Goal: Task Accomplishment & Management: Manage account settings

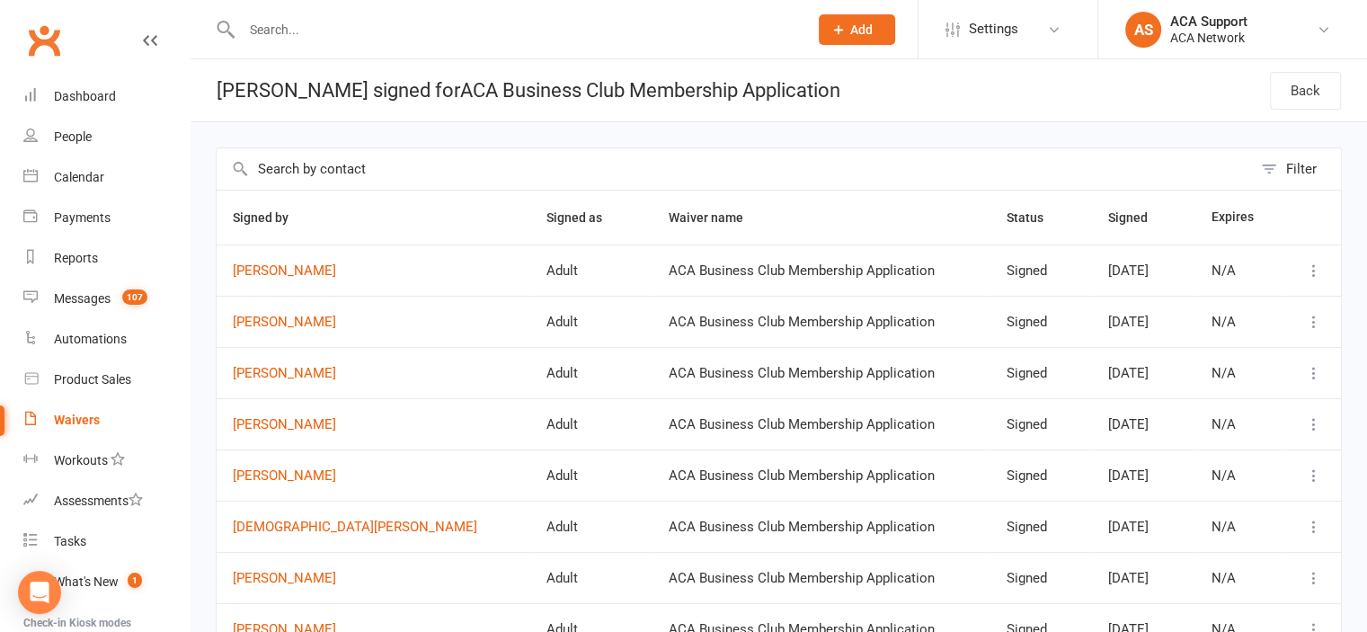
click at [359, 33] on input "text" at bounding box center [515, 29] width 559 height 25
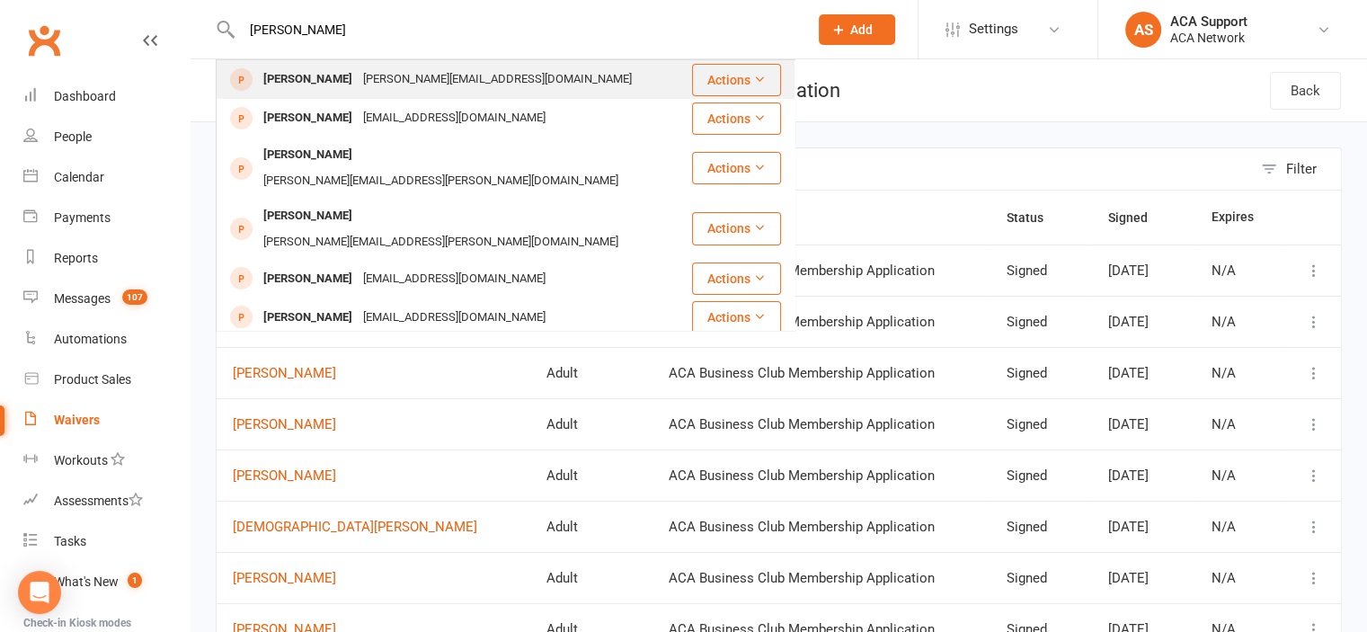
type input "[PERSON_NAME]"
click at [358, 84] on div "[PERSON_NAME][EMAIL_ADDRESS][DOMAIN_NAME]" at bounding box center [497, 79] width 279 height 26
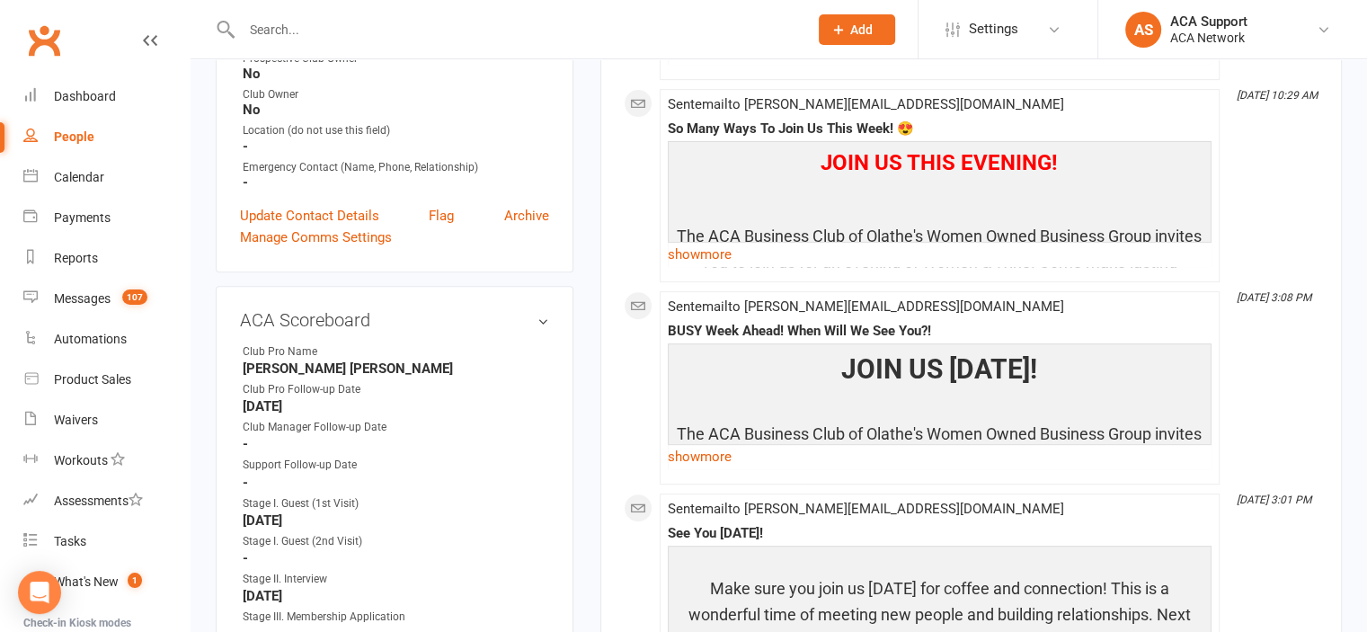
scroll to position [658, 0]
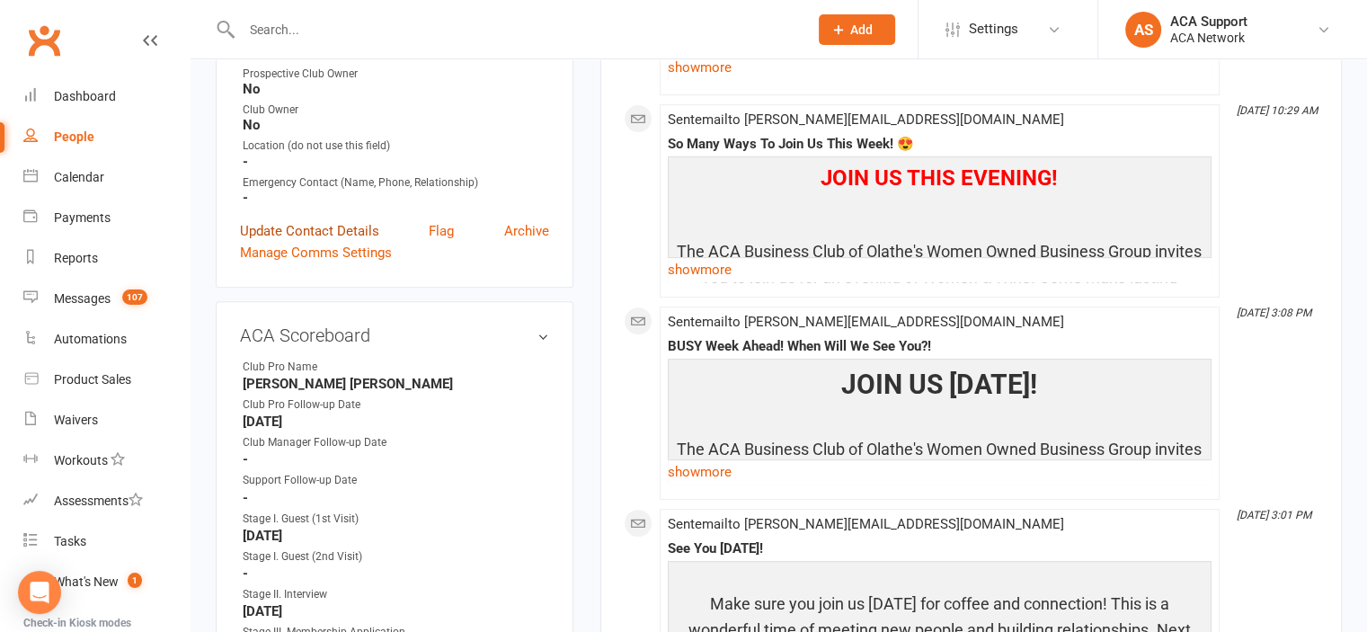
click at [320, 220] on link "Update Contact Details" at bounding box center [309, 231] width 139 height 22
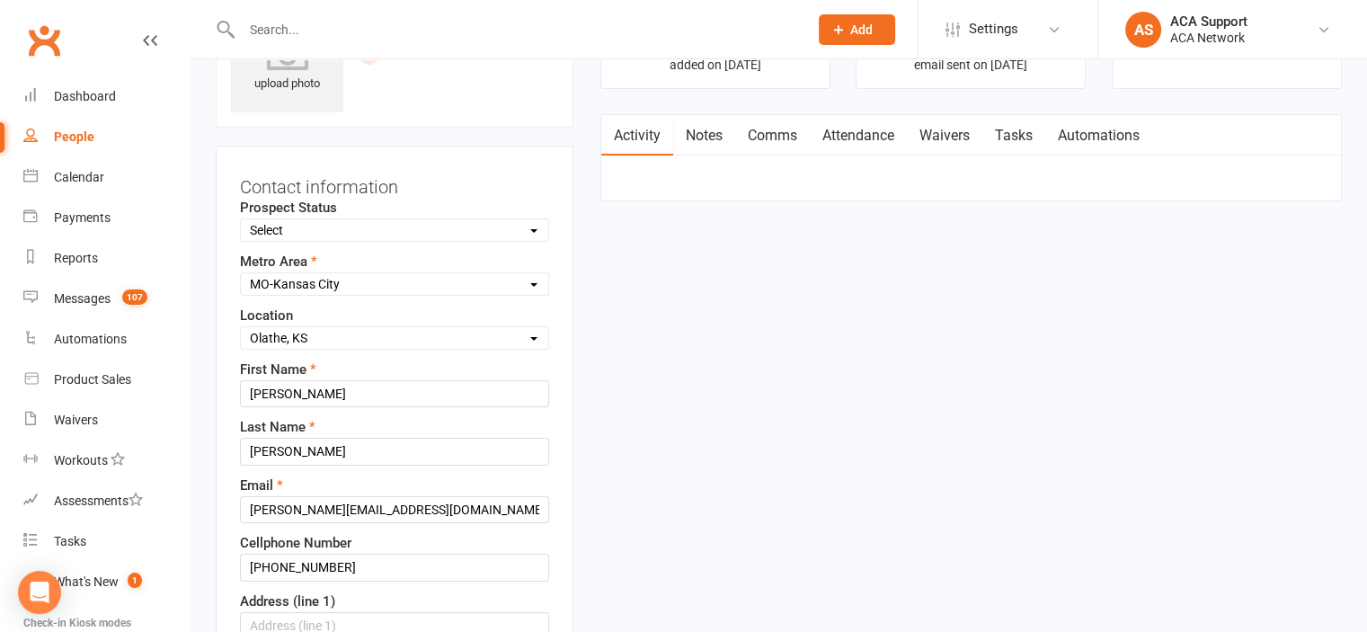
scroll to position [84, 0]
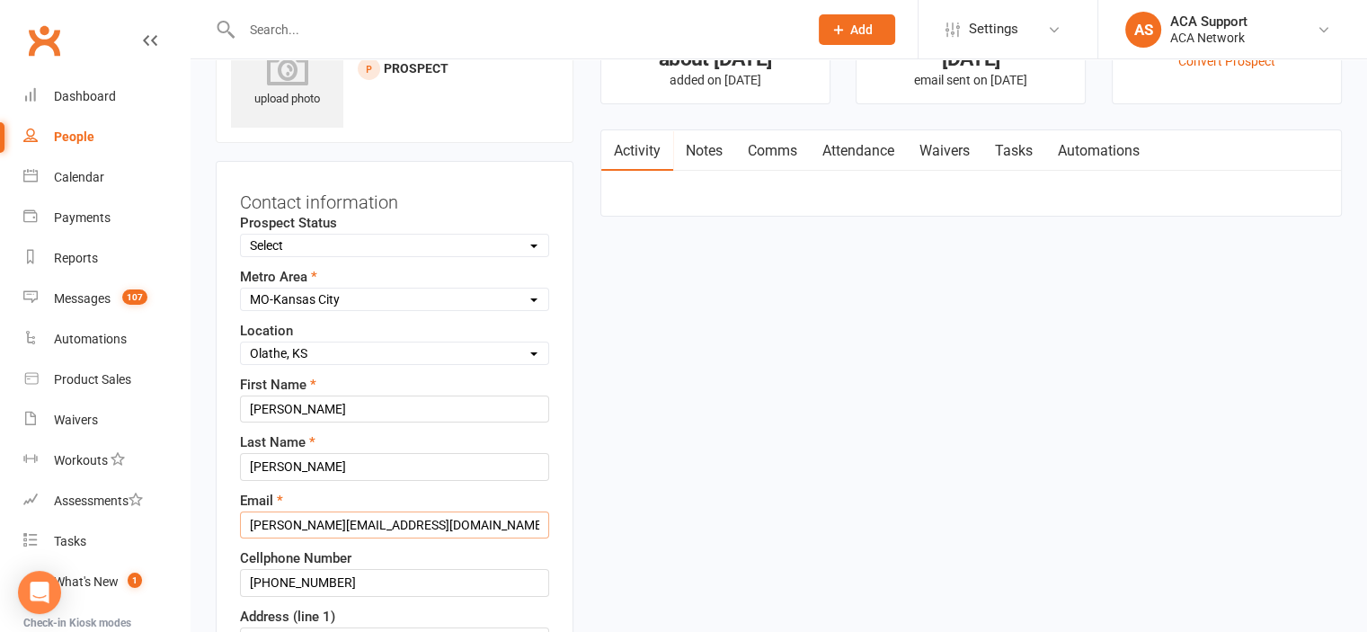
drag, startPoint x: 405, startPoint y: 523, endPoint x: 228, endPoint y: 510, distance: 177.5
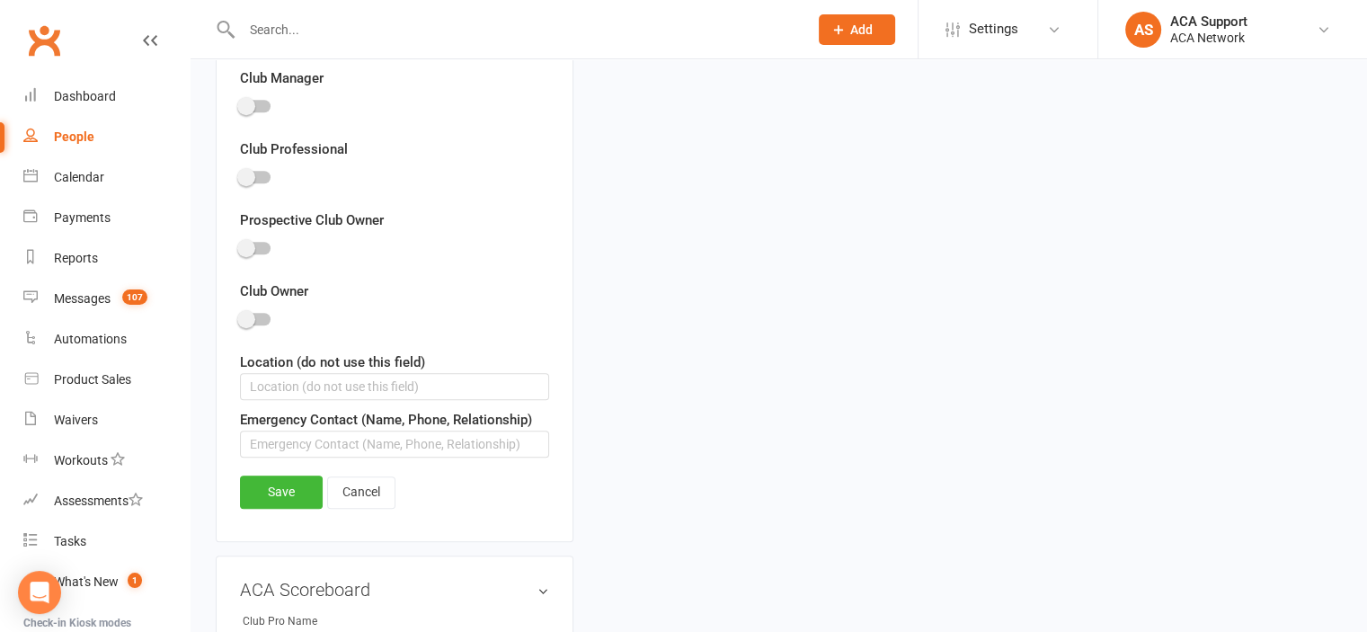
scroll to position [1139, 0]
type input "[EMAIL_ADDRESS][DOMAIN_NAME]"
click at [288, 492] on link "Save" at bounding box center [281, 491] width 83 height 32
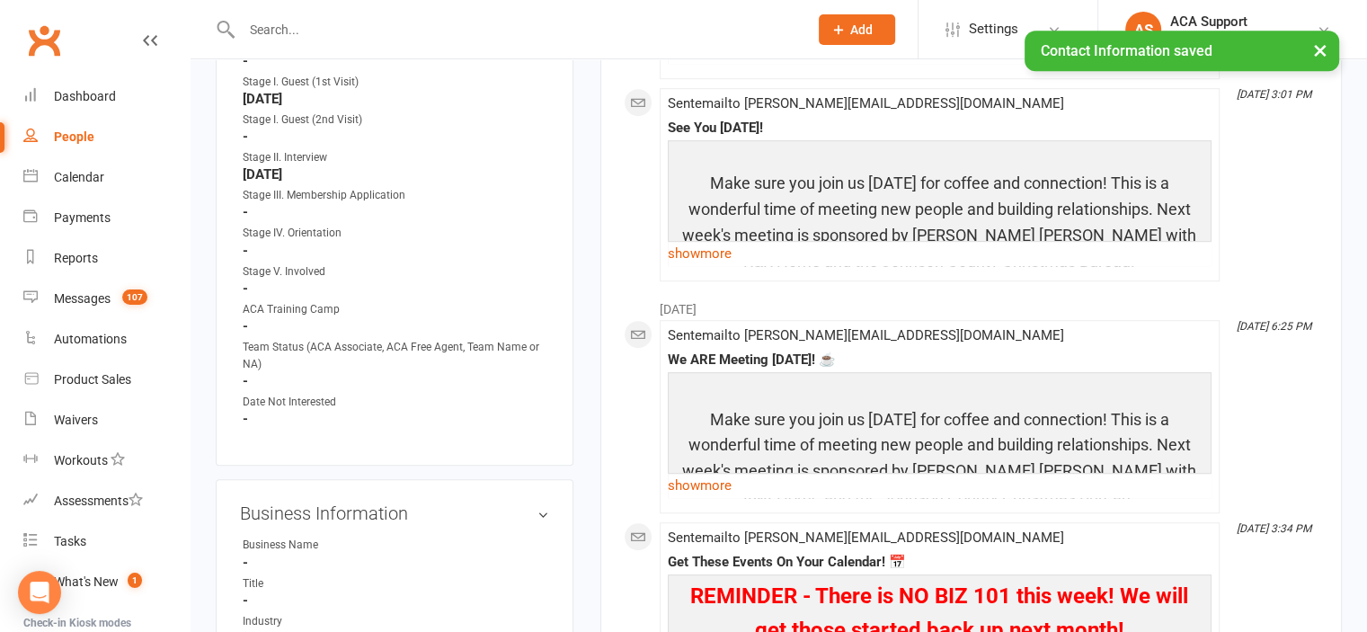
scroll to position [91, 0]
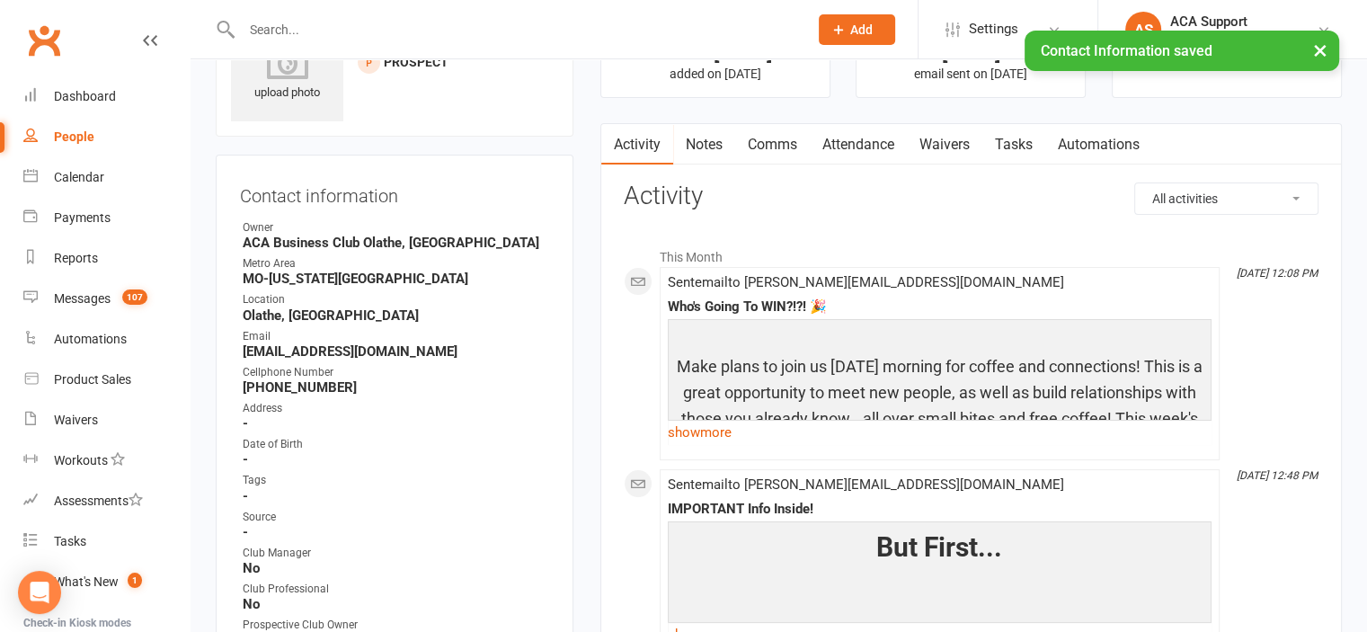
click at [947, 140] on link "Waivers" at bounding box center [944, 144] width 75 height 41
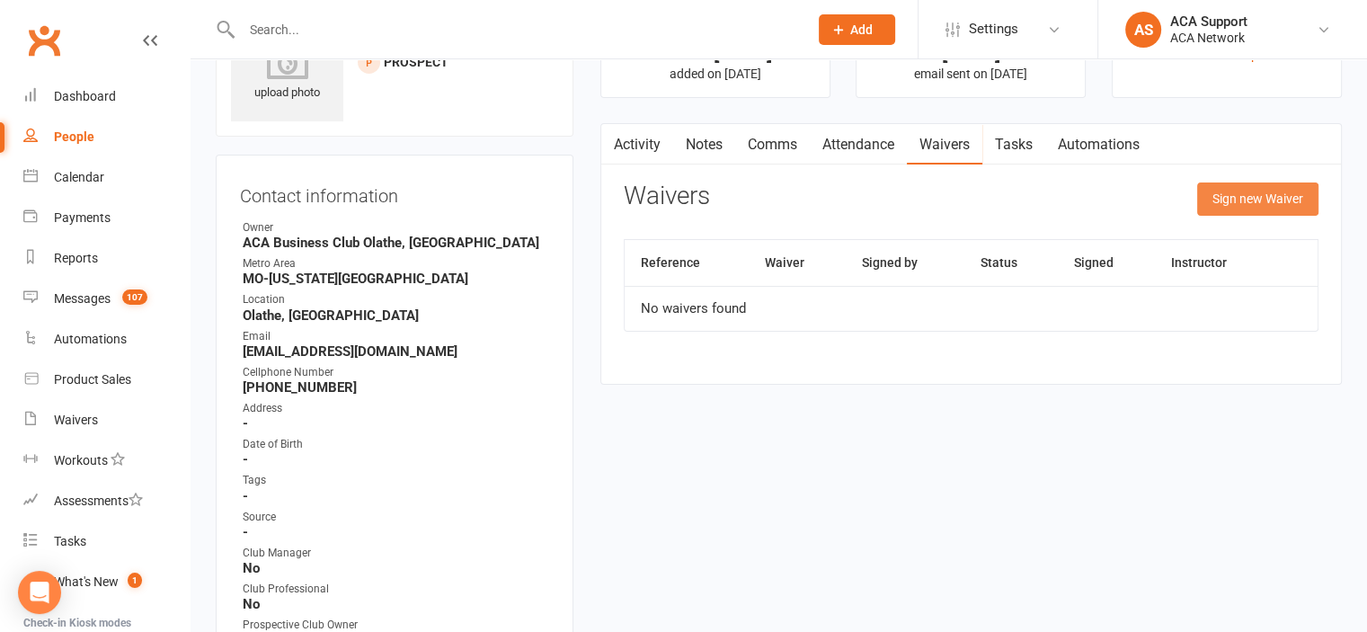
click at [1233, 196] on button "Sign new Waiver" at bounding box center [1257, 198] width 121 height 32
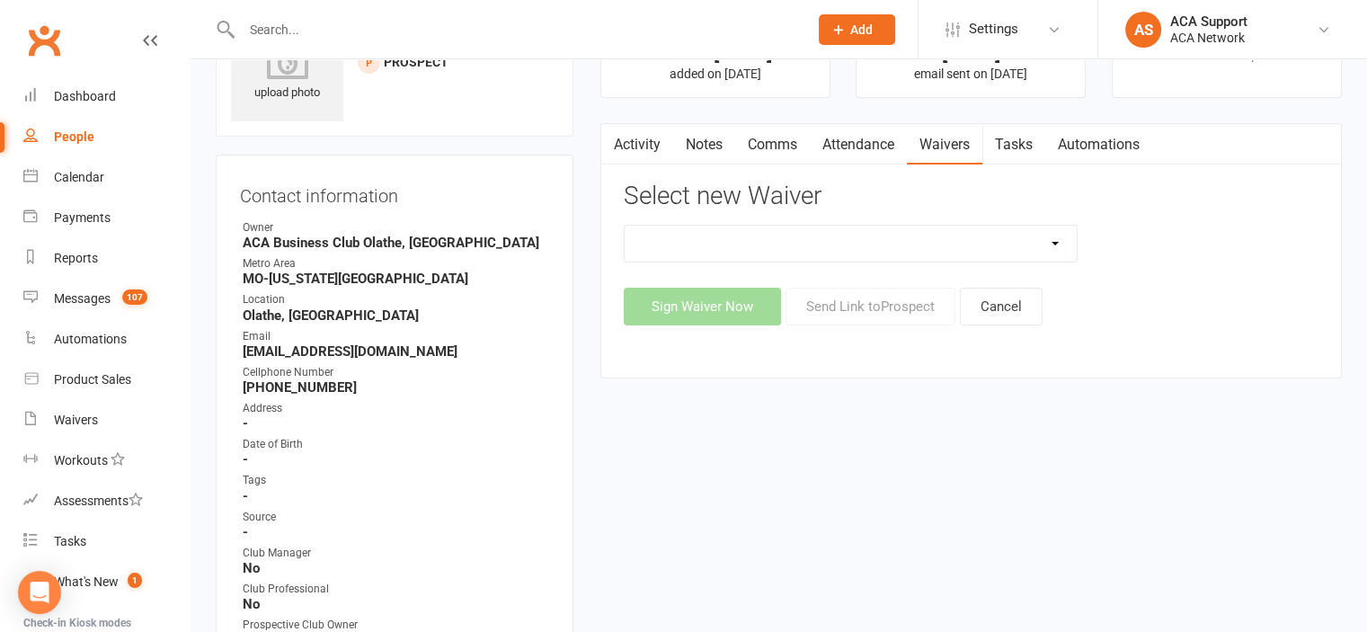
click at [876, 243] on select "ACA Business Club Membership Application ACA Membership Payment Update Form" at bounding box center [851, 244] width 453 height 36
select select "10818"
click at [625, 226] on select "ACA Business Club Membership Application ACA Membership Payment Update Form" at bounding box center [851, 244] width 453 height 36
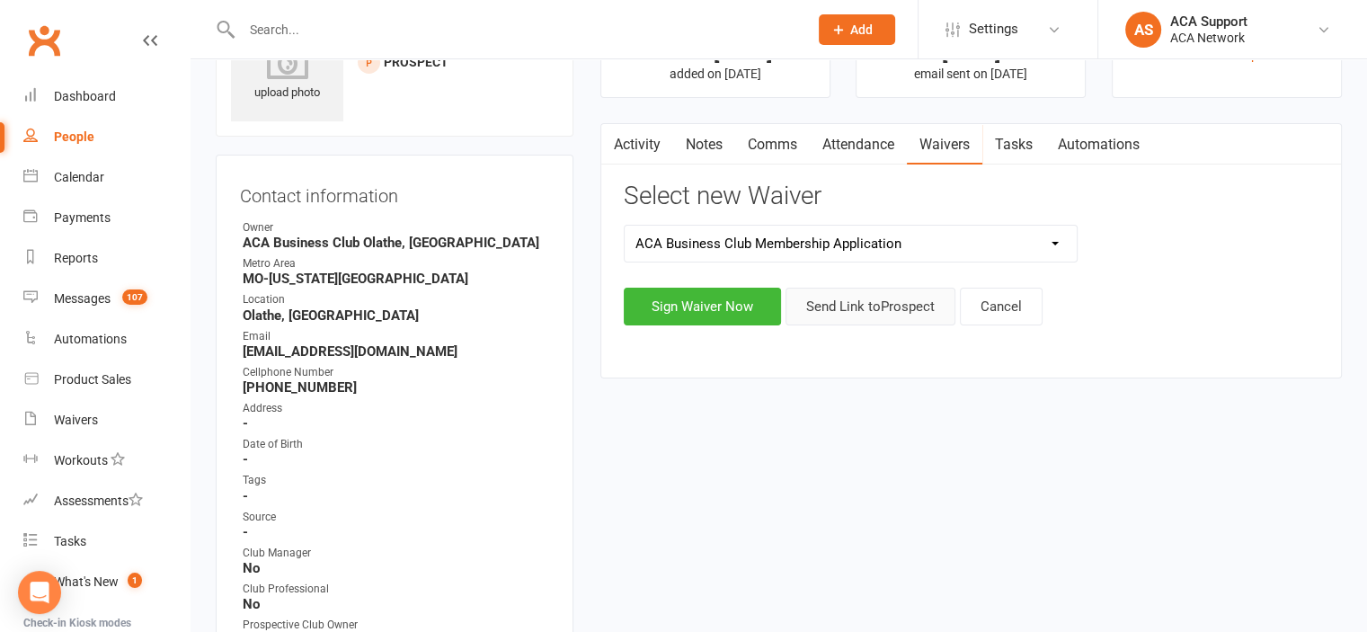
click at [852, 302] on button "Send Link to [GEOGRAPHIC_DATA]" at bounding box center [870, 307] width 170 height 38
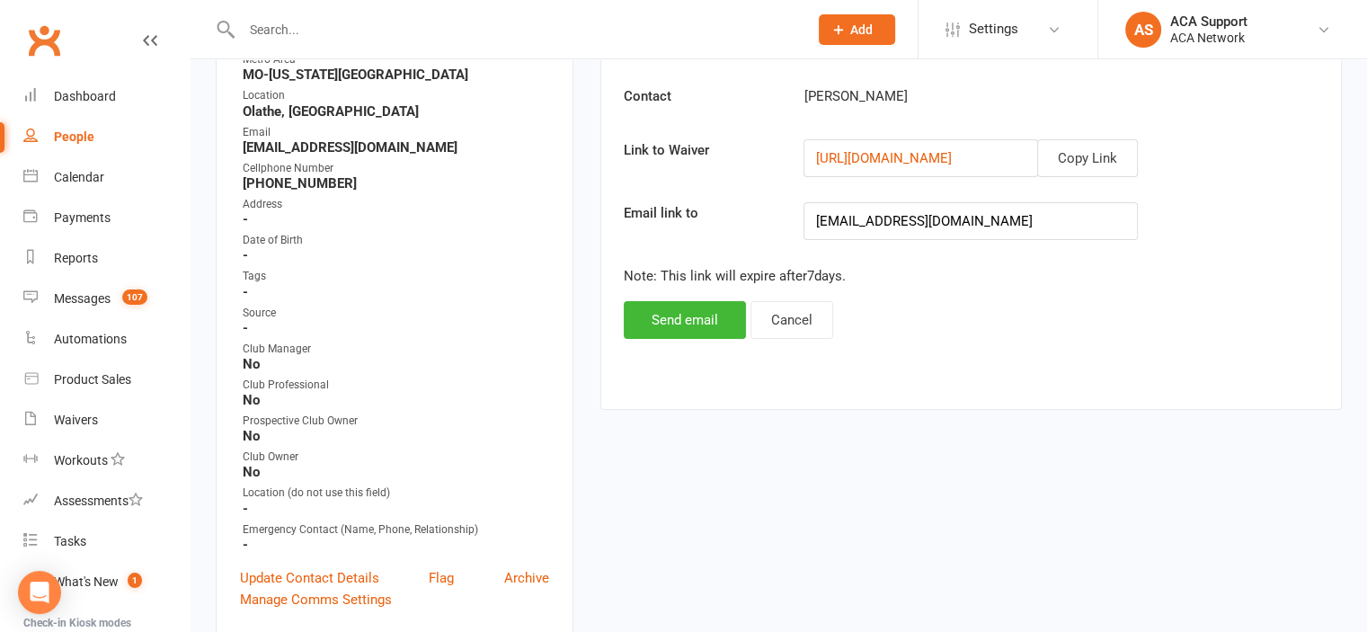
scroll to position [306, 0]
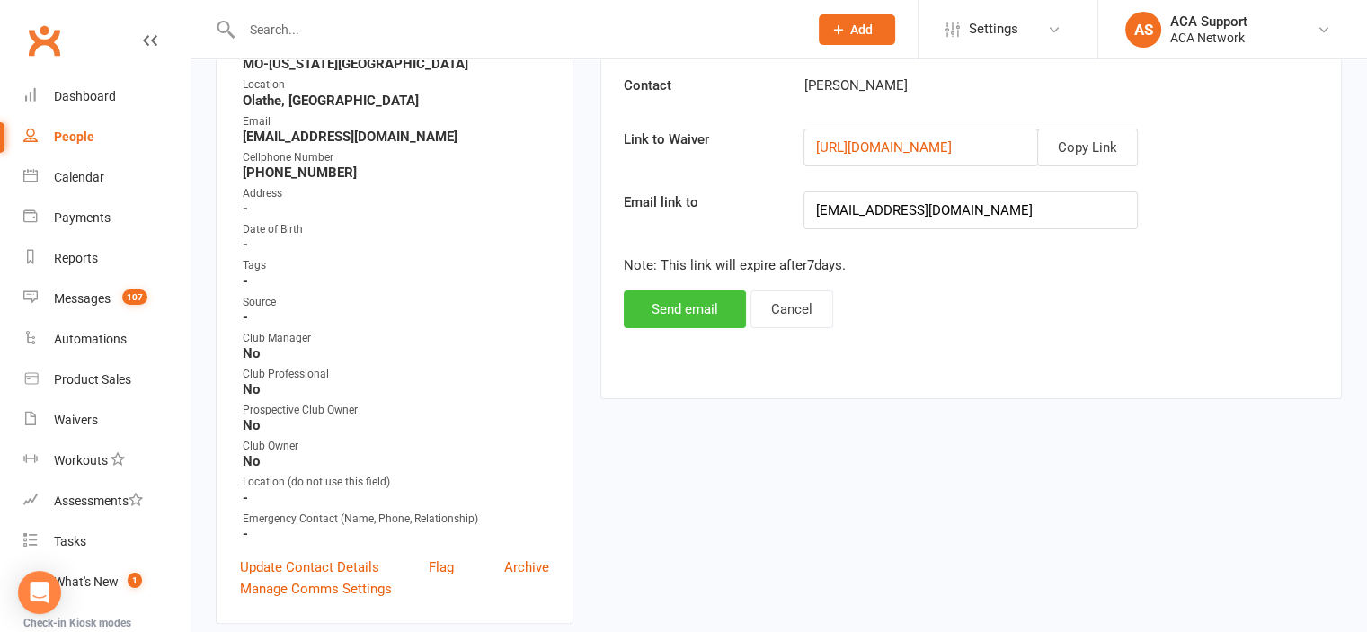
click at [668, 306] on button "Send email" at bounding box center [685, 309] width 122 height 38
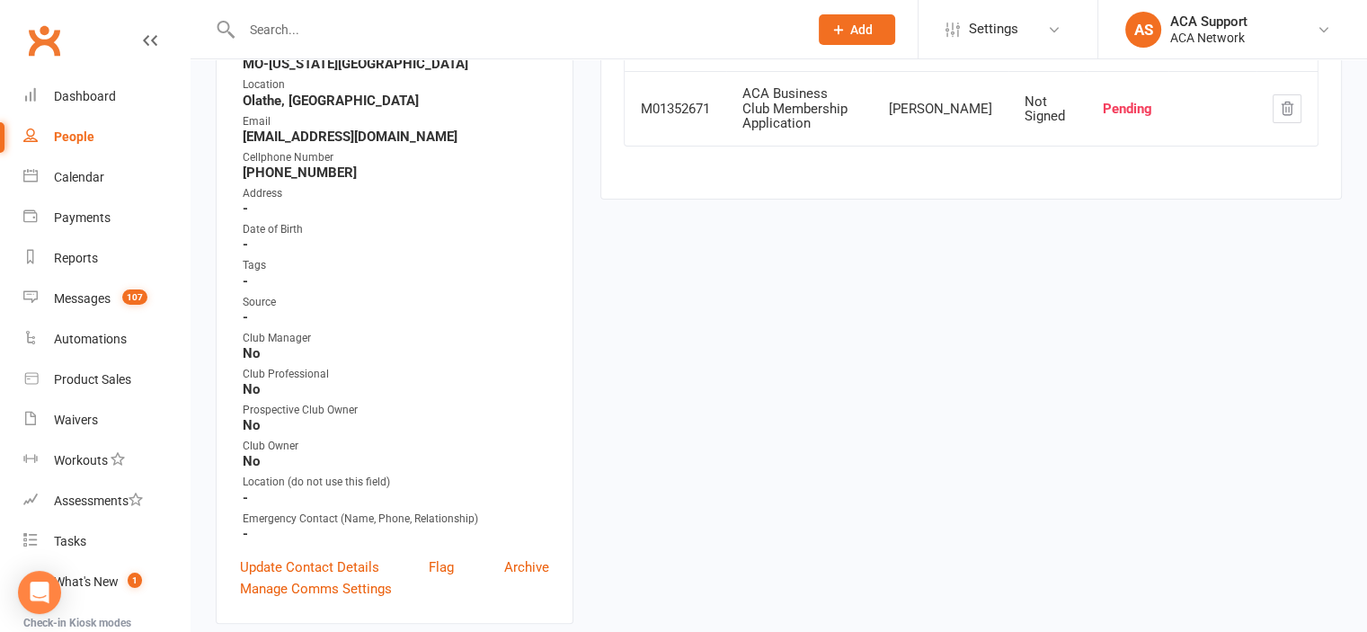
scroll to position [0, 0]
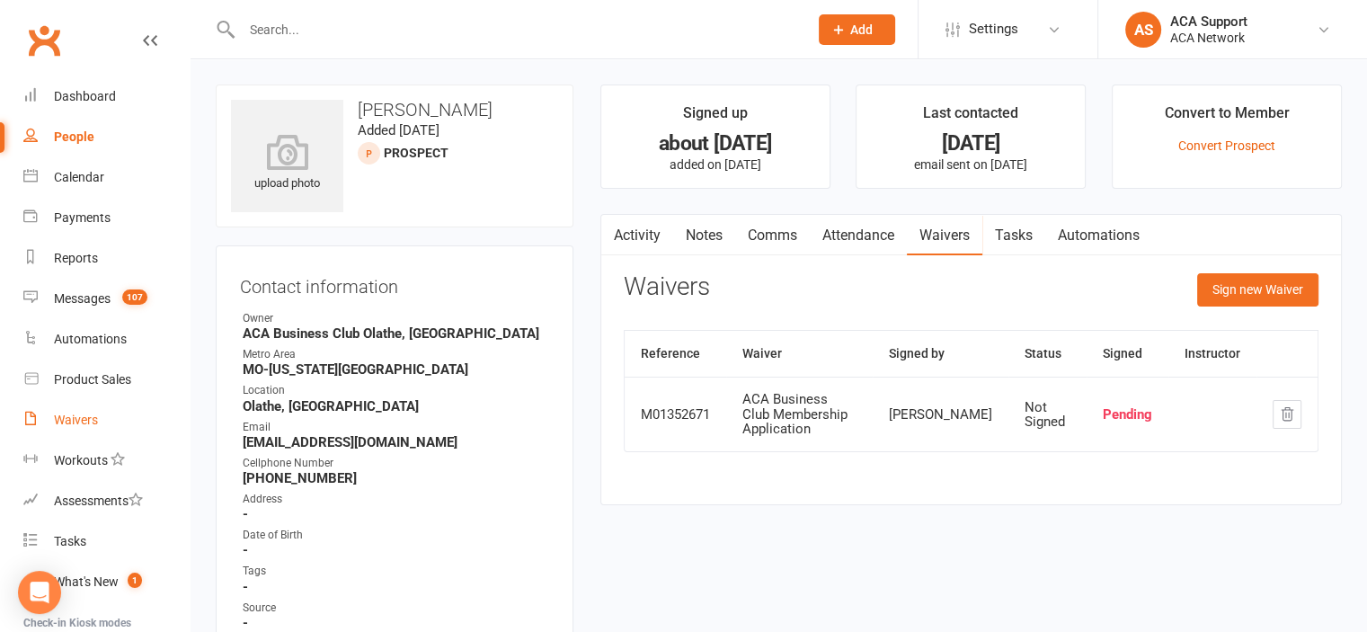
click at [75, 420] on div "Waivers" at bounding box center [76, 419] width 44 height 14
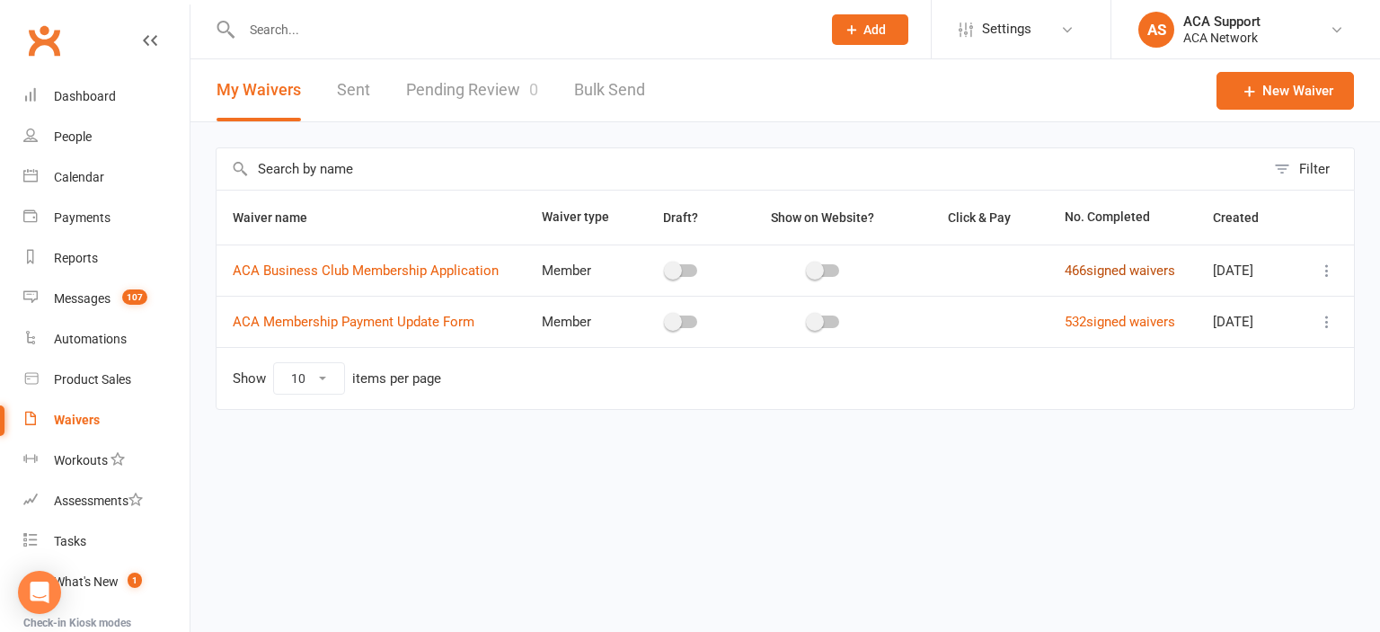
click at [1106, 265] on link "466 signed waivers" at bounding box center [1120, 270] width 111 height 16
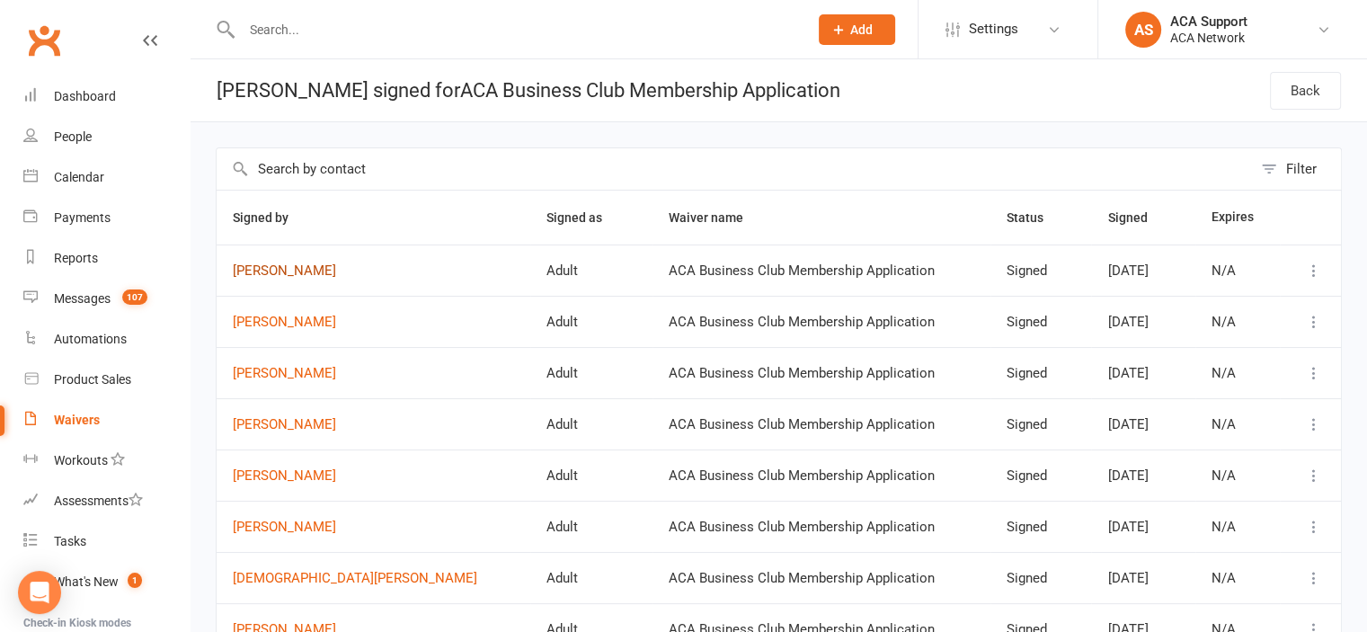
click at [264, 272] on link "[PERSON_NAME]" at bounding box center [373, 270] width 281 height 15
